Goal: Transaction & Acquisition: Subscribe to service/newsletter

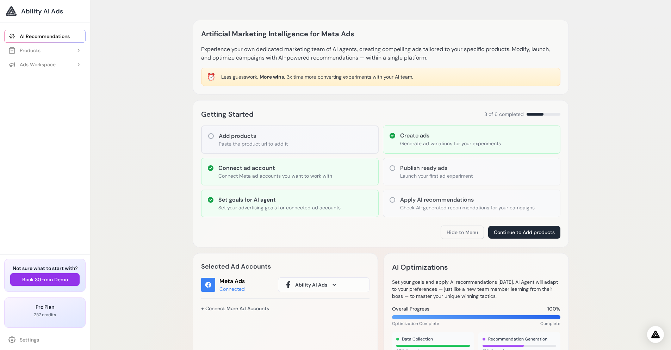
click at [48, 323] on div "Pro Plan 257 credits Get More Credits" at bounding box center [44, 312] width 81 height 30
click at [53, 312] on p "257 credits" at bounding box center [44, 315] width 69 height 6
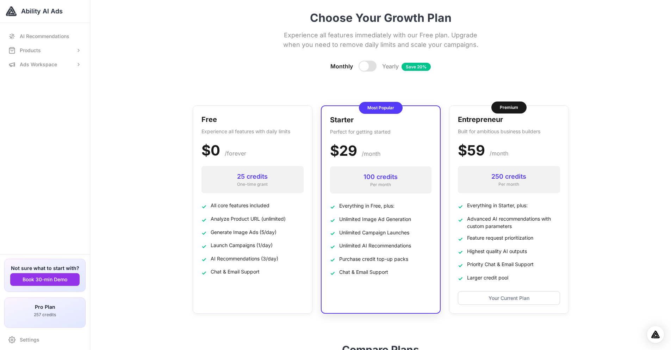
click at [357, 293] on div "Starter Perfect for getting started $29 $24.25 /month 100 credits Per month ✓ E…" at bounding box center [381, 209] width 120 height 208
click at [396, 292] on div "Starter Perfect for getting started $29 $24.25 /month 100 credits Per month ✓ E…" at bounding box center [381, 209] width 120 height 208
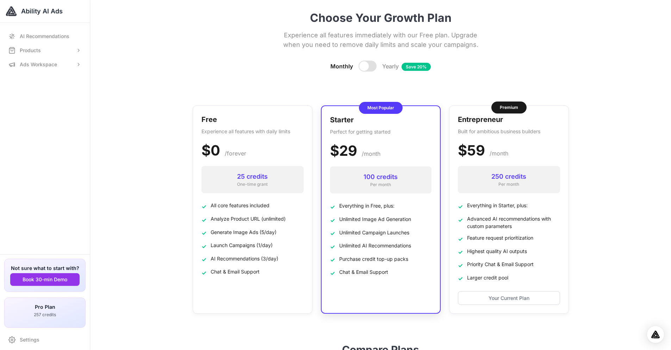
click at [396, 292] on div "Starter Perfect for getting started $29 $24.25 /month 100 credits Per month ✓ E…" at bounding box center [381, 209] width 120 height 208
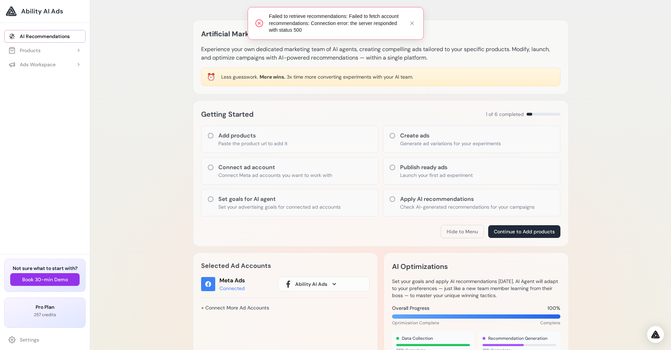
click at [38, 312] on p "257 credits" at bounding box center [44, 315] width 69 height 6
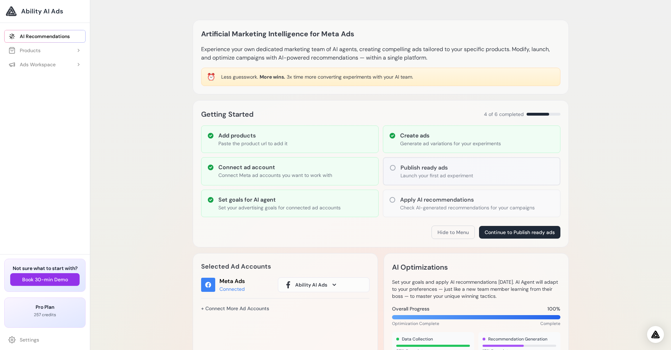
click at [29, 320] on div "Pro Plan 257 credits Get More Credits" at bounding box center [44, 312] width 81 height 30
click at [9, 347] on div "Verify your email Get 25 credits for free after email verification Verify Email…" at bounding box center [45, 302] width 90 height 96
click at [13, 339] on icon at bounding box center [11, 339] width 7 height 7
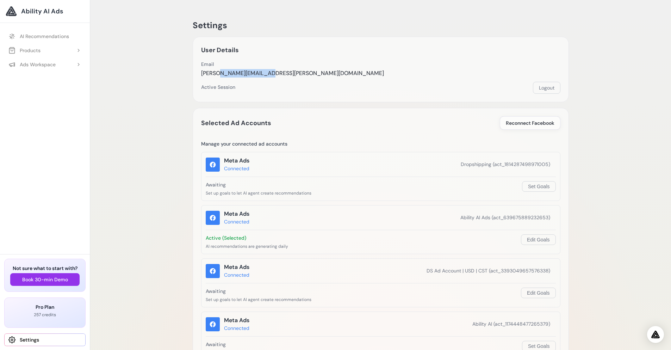
drag, startPoint x: 219, startPoint y: 73, endPoint x: 310, endPoint y: 67, distance: 91.4
click at [271, 74] on div "Email bobko.andrew@gmail.com" at bounding box center [380, 69] width 359 height 17
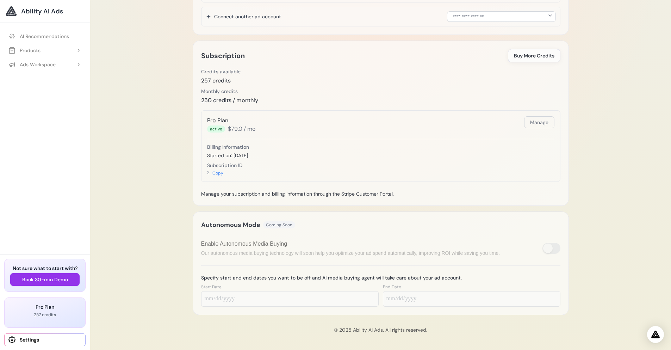
scroll to position [571, 0]
click at [41, 312] on p "257 credits" at bounding box center [44, 315] width 69 height 6
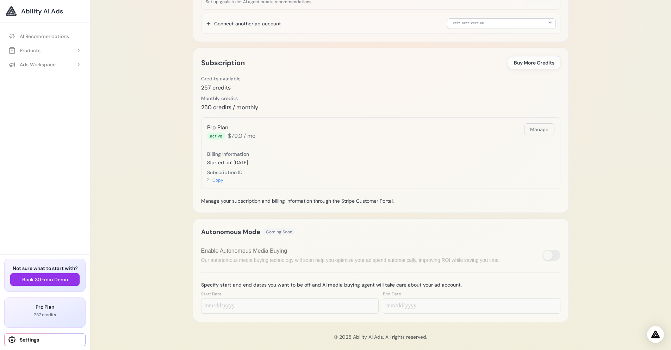
scroll to position [444, 0]
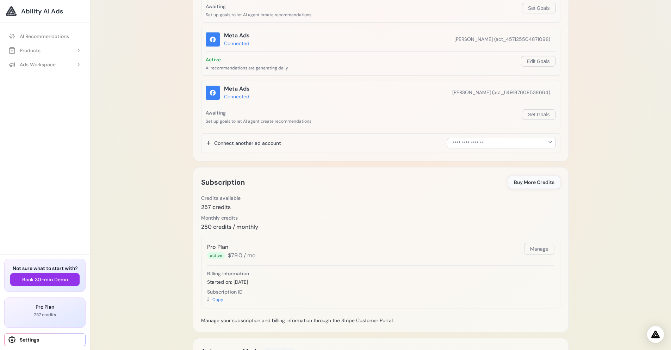
click at [539, 181] on span "Buy More Credits" at bounding box center [534, 181] width 40 height 7
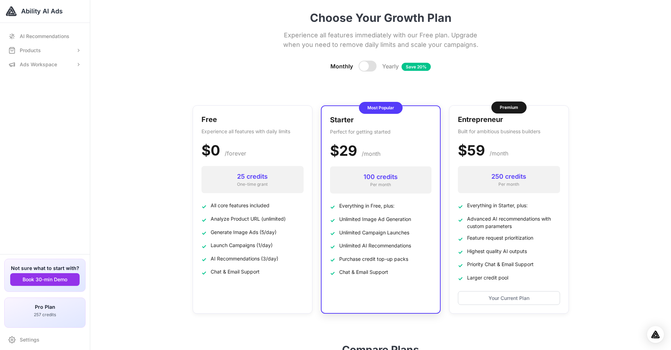
drag, startPoint x: 325, startPoint y: 217, endPoint x: 332, endPoint y: 216, distance: 6.8
click at [325, 218] on div "Starter Perfect for getting started $29 $24.25 /month 100 credits Per month ✓ E…" at bounding box center [381, 209] width 120 height 208
drag, startPoint x: 334, startPoint y: 214, endPoint x: 337, endPoint y: 209, distance: 5.7
click at [335, 214] on ul "✓ Everything in Free, plus: ✓ Unlimited Image Ad Generation ✓ Unlimited Campaig…" at bounding box center [380, 239] width 101 height 75
click at [426, 133] on p "Perfect for getting started" at bounding box center [380, 131] width 101 height 7
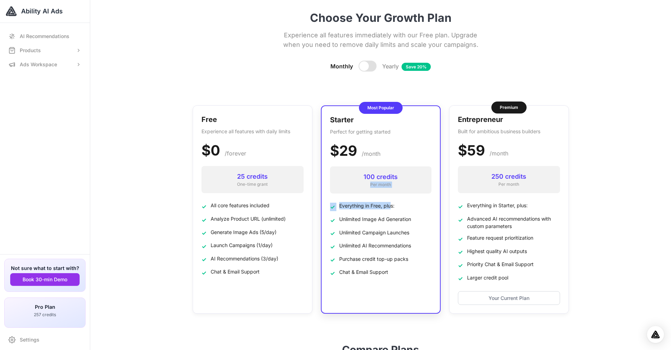
click at [378, 182] on div "100 credits Per month" at bounding box center [380, 179] width 101 height 27
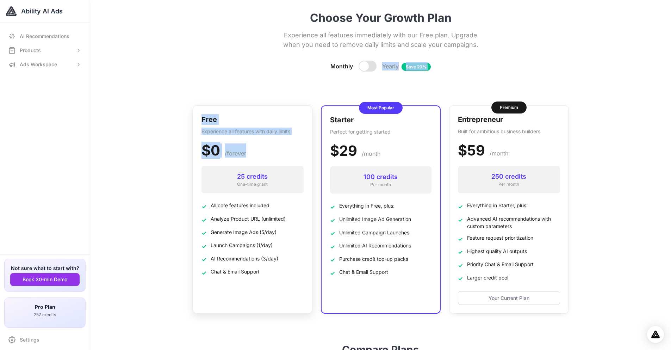
drag, startPoint x: 403, startPoint y: 88, endPoint x: 281, endPoint y: 140, distance: 132.5
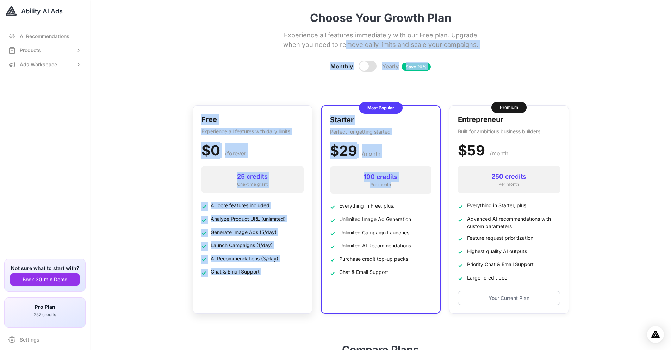
drag, startPoint x: 366, startPoint y: 56, endPoint x: 289, endPoint y: 203, distance: 166.4
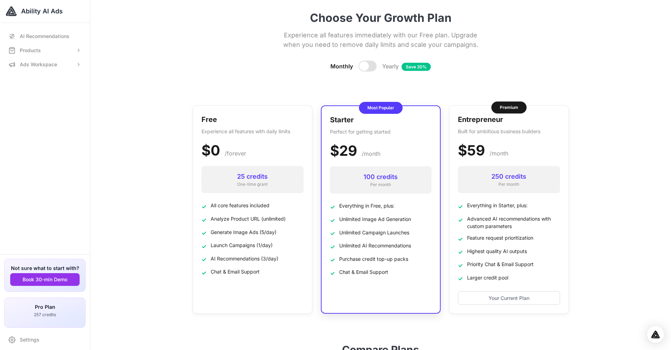
click at [402, 131] on p "Perfect for getting started" at bounding box center [380, 131] width 101 height 7
click at [366, 62] on div at bounding box center [367, 66] width 18 height 11
click at [385, 281] on div "Starter Perfect for getting started $29 $24.25 /month 100 credits Per month ✓ E…" at bounding box center [381, 209] width 120 height 208
click at [290, 286] on div "Free Experience all features with daily limits $0 /forever 25 credits One-time …" at bounding box center [253, 209] width 120 height 208
click at [390, 279] on div "Starter Perfect for getting started $29 $24.25 /month 100 credits Per month ✓ E…" at bounding box center [381, 209] width 120 height 208
